Goal: Transaction & Acquisition: Purchase product/service

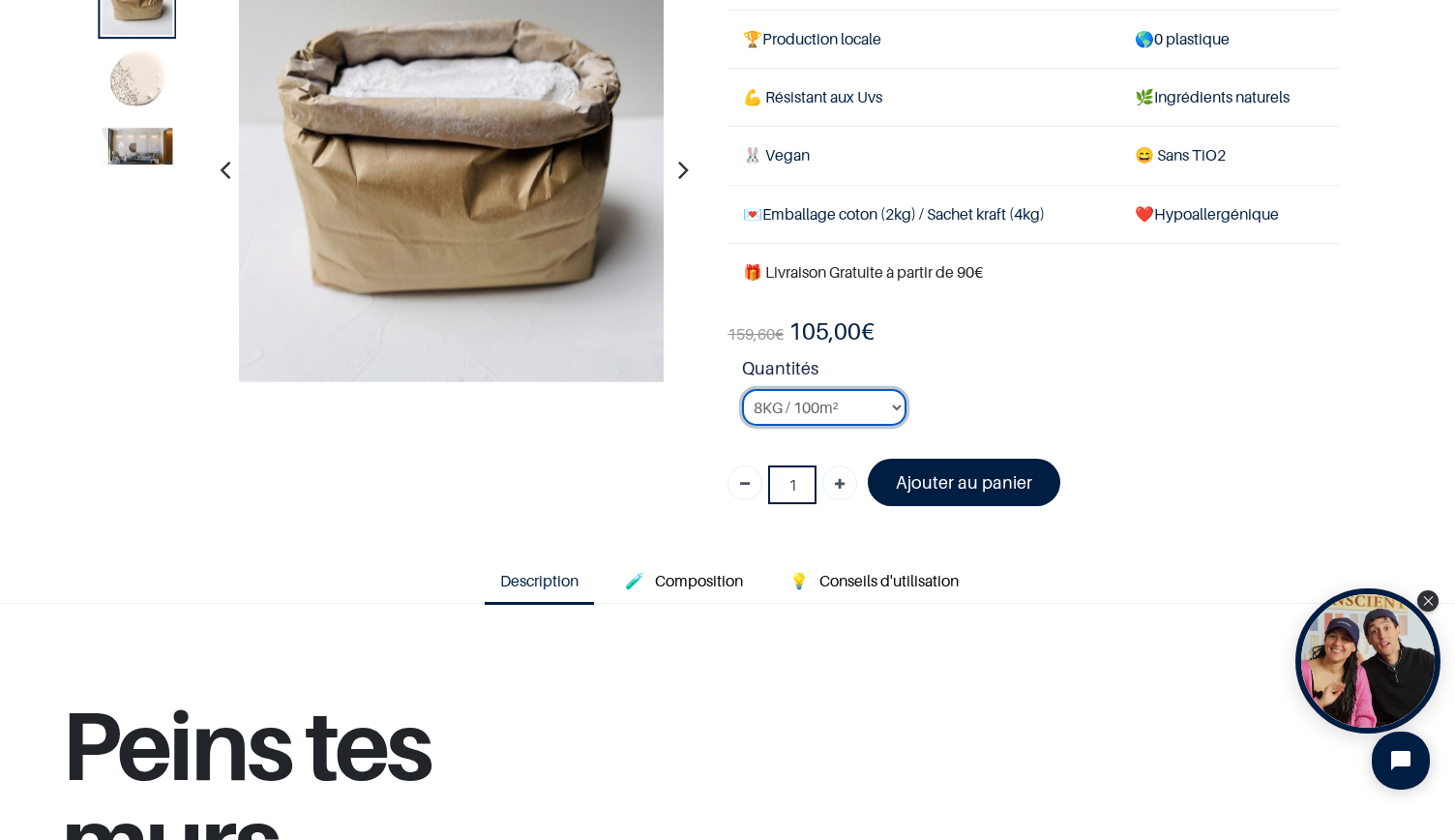
scroll to position [141, 0]
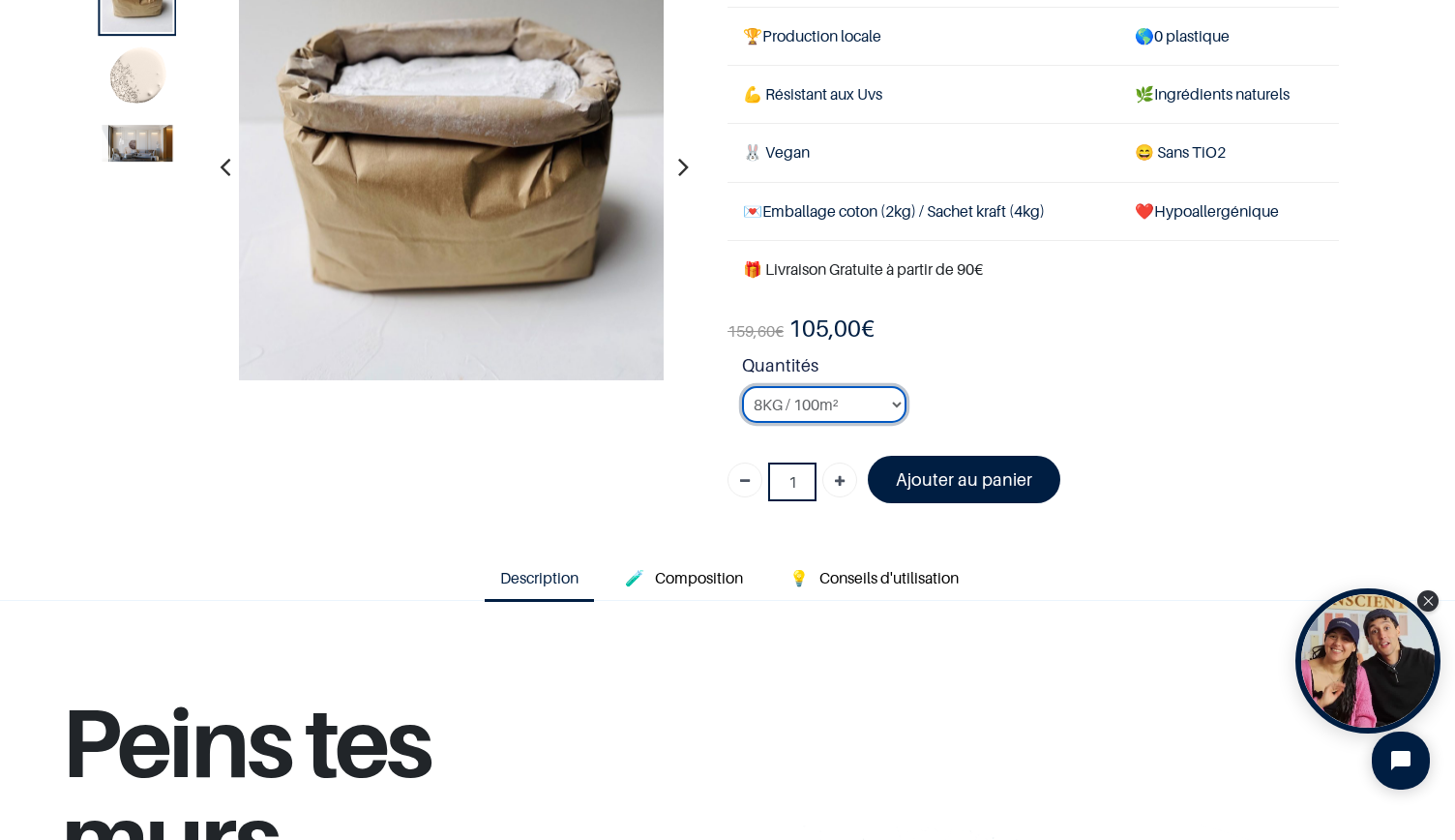
click at [878, 401] on select "2KG / 25m² 4KG / 50m² 8KG / 100m² Testeur" at bounding box center [825, 404] width 165 height 37
click at [743, 386] on select "2KG / 25m² 4KG / 50m² 8KG / 100m² Testeur" at bounding box center [825, 404] width 165 height 37
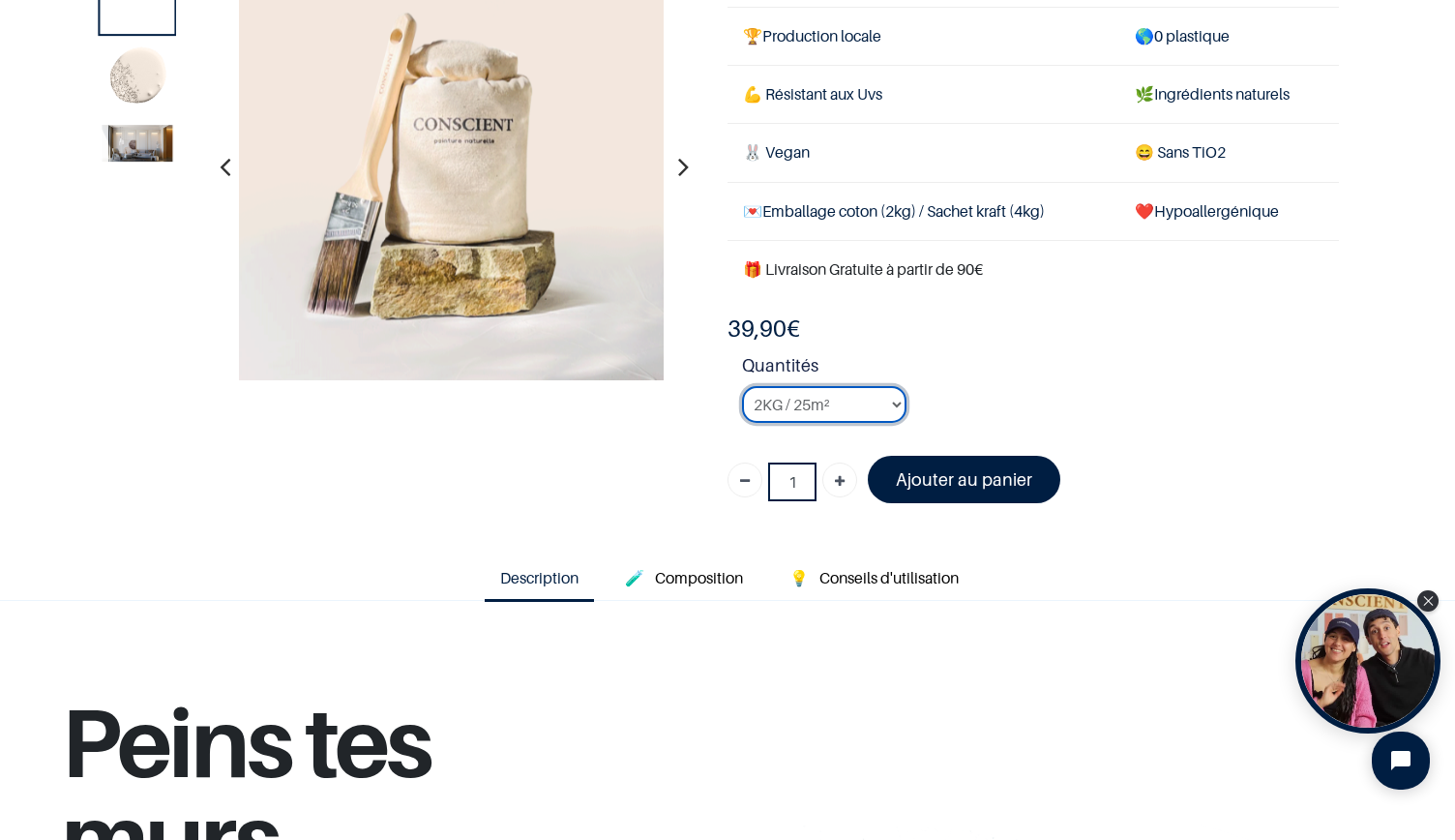
click at [872, 403] on select "2KG / 25m² 4KG / 50m² 8KG / 100m² Testeur" at bounding box center [825, 404] width 165 height 37
select select "24"
click at [743, 386] on select "2KG / 25m² 4KG / 50m² 8KG / 100m² Testeur" at bounding box center [825, 404] width 165 height 37
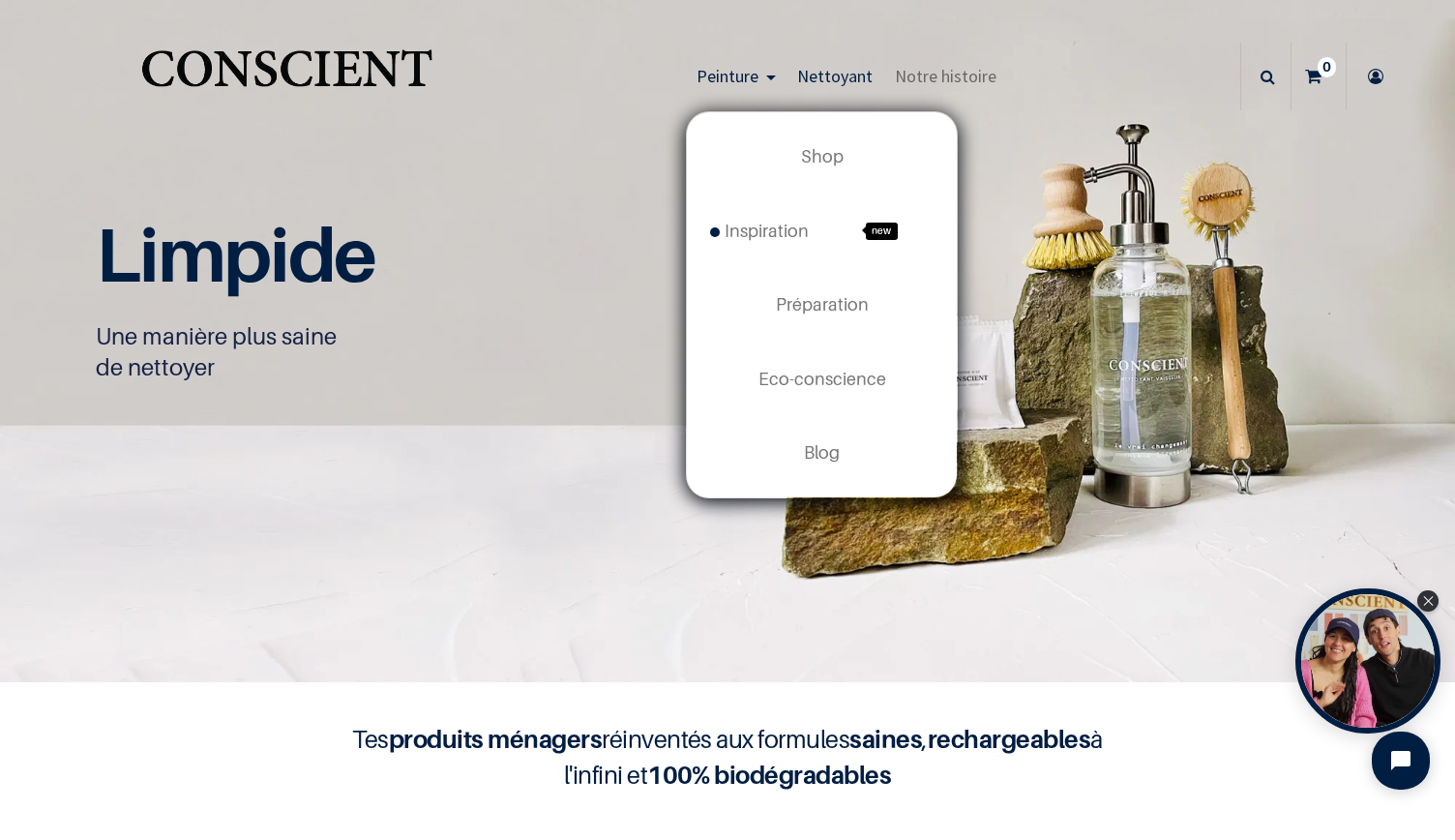
click at [719, 69] on span "Peinture" at bounding box center [728, 76] width 62 height 22
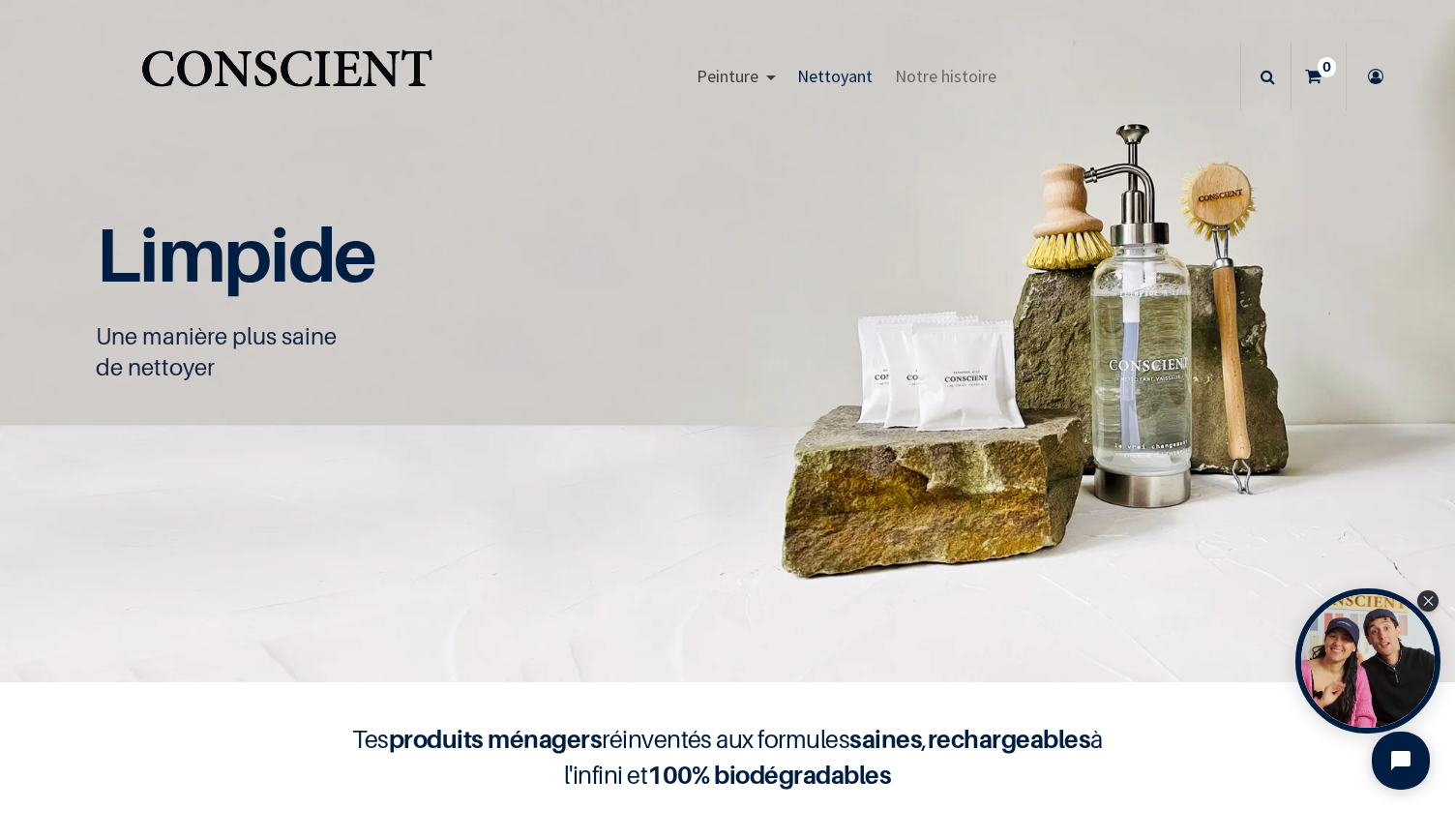
click at [720, 77] on span "Peinture" at bounding box center [728, 76] width 62 height 22
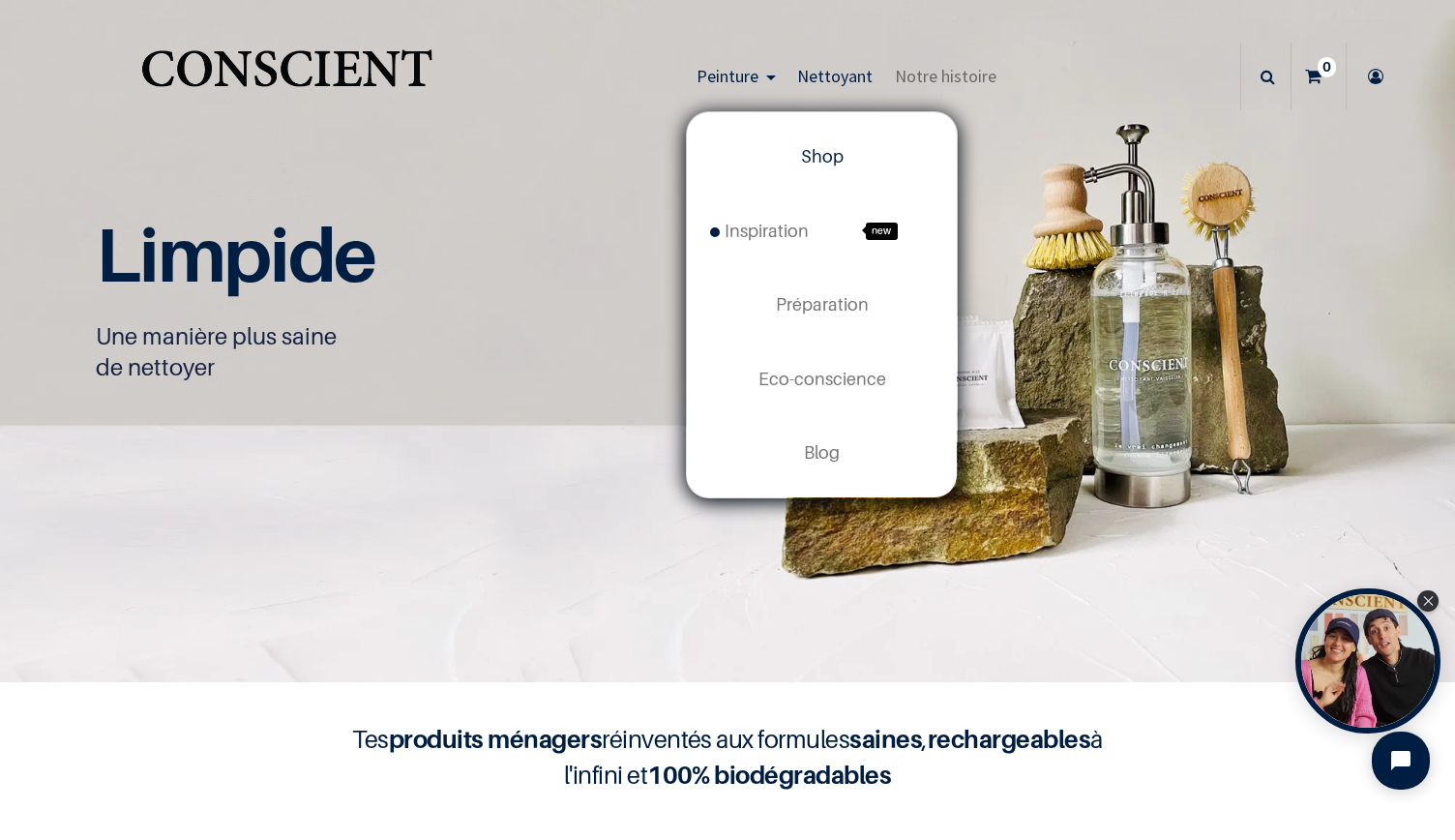
click at [819, 156] on span "Shop" at bounding box center [823, 156] width 43 height 20
